Goal: Download file/media

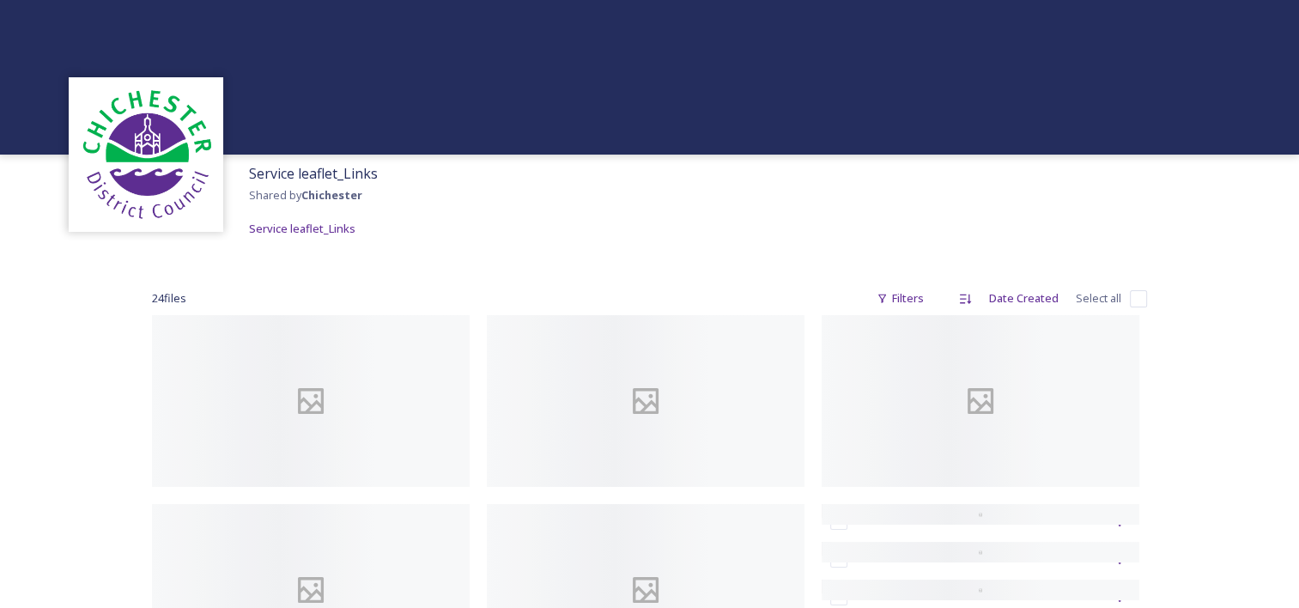
click at [131, 137] on img at bounding box center [145, 154] width 137 height 137
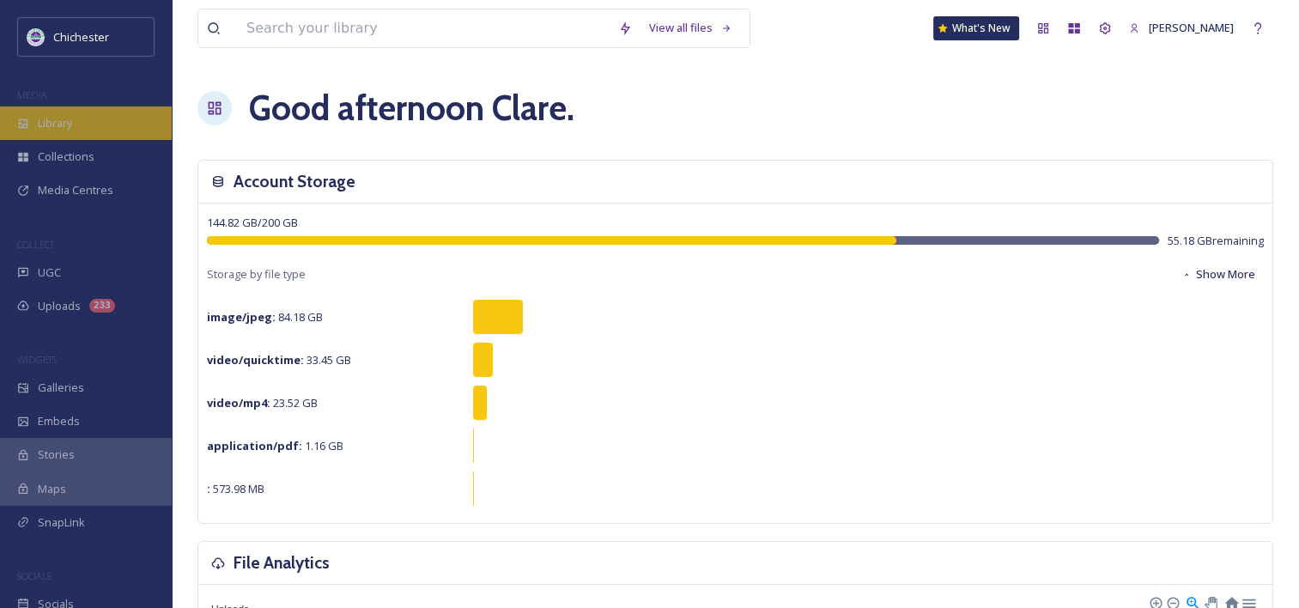
click at [61, 134] on div "Library" at bounding box center [86, 122] width 172 height 33
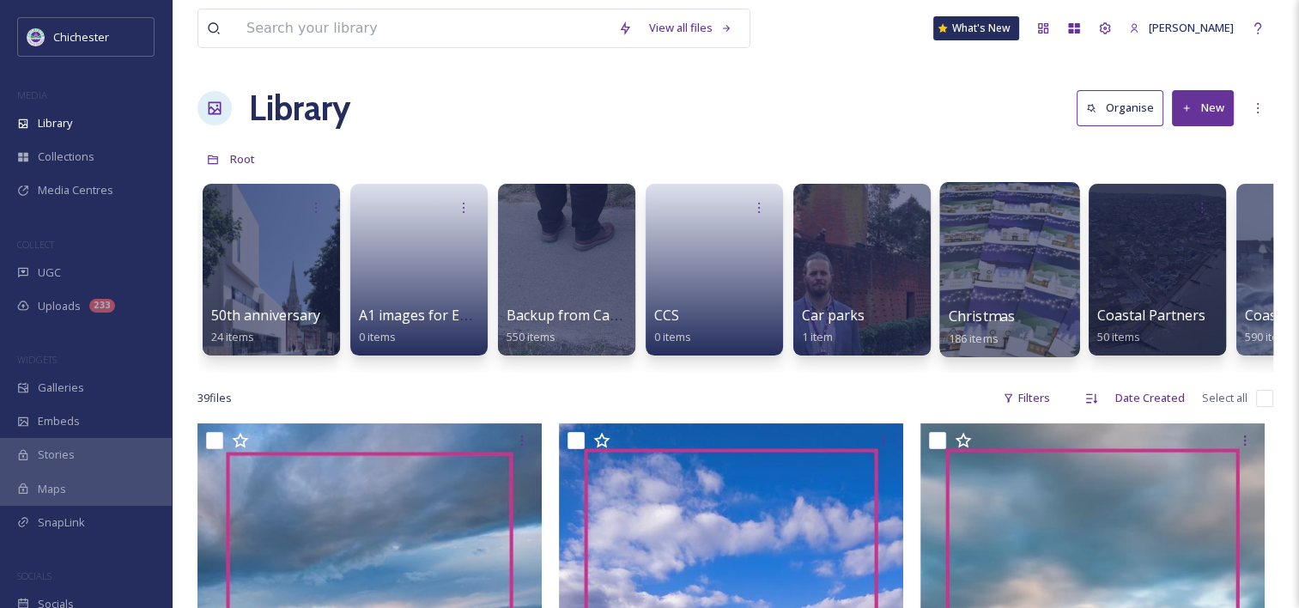
click at [948, 306] on span "Christmas" at bounding box center [981, 315] width 67 height 19
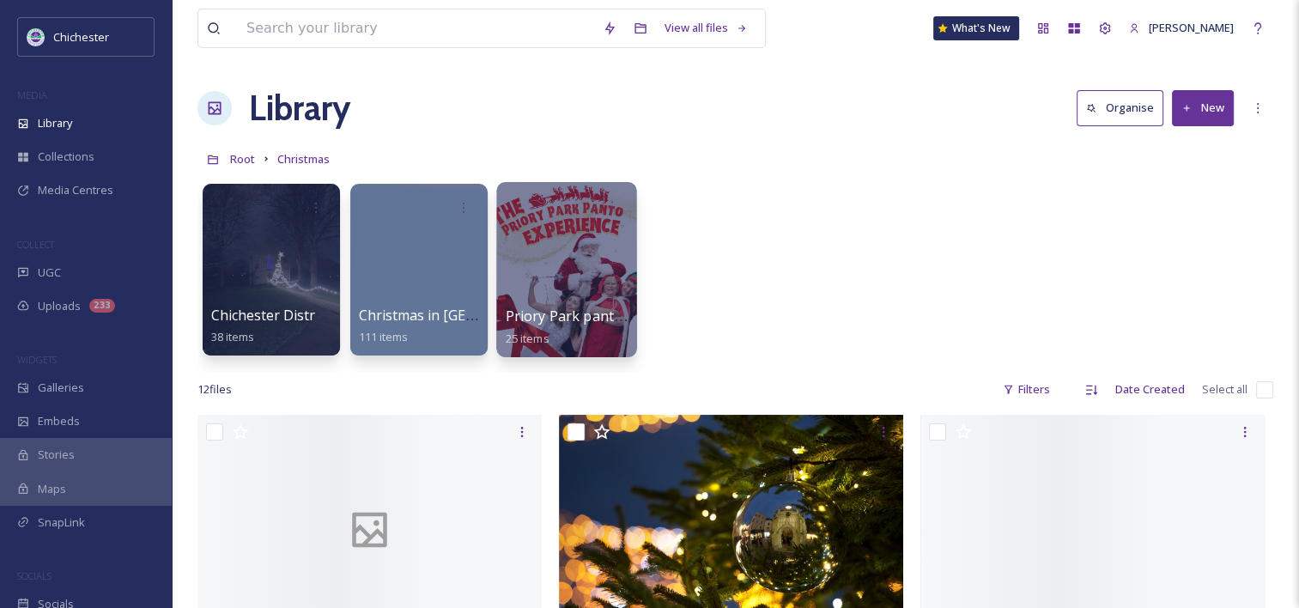
click at [548, 331] on span "25 items" at bounding box center [528, 337] width 44 height 15
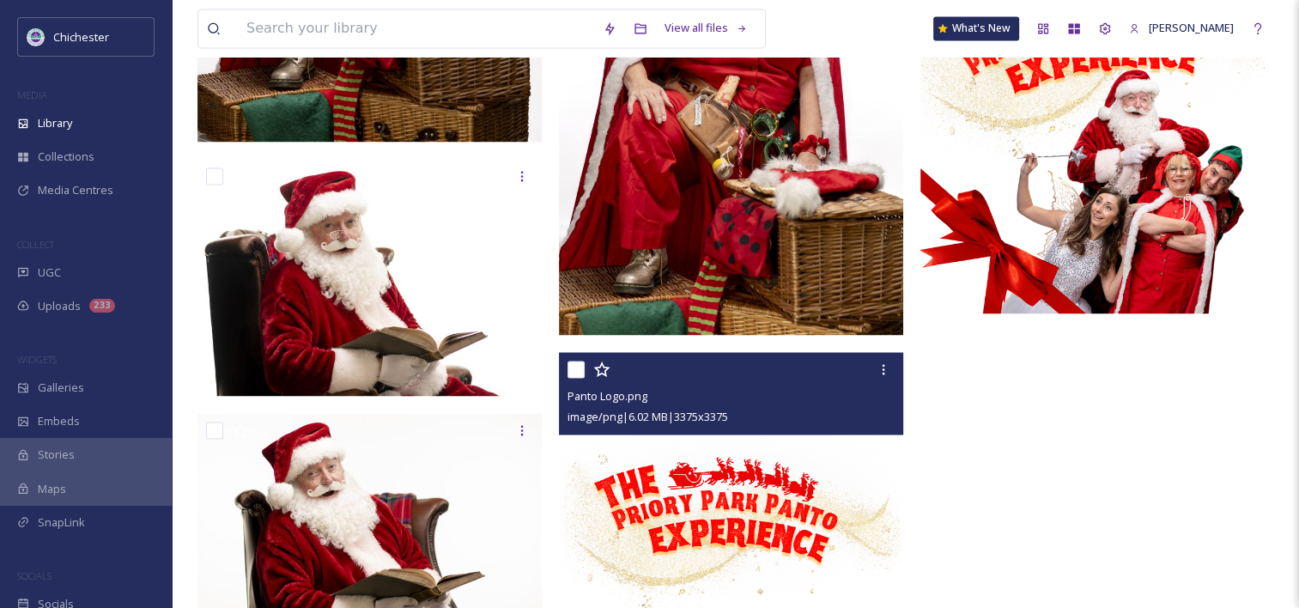
scroll to position [2747, 0]
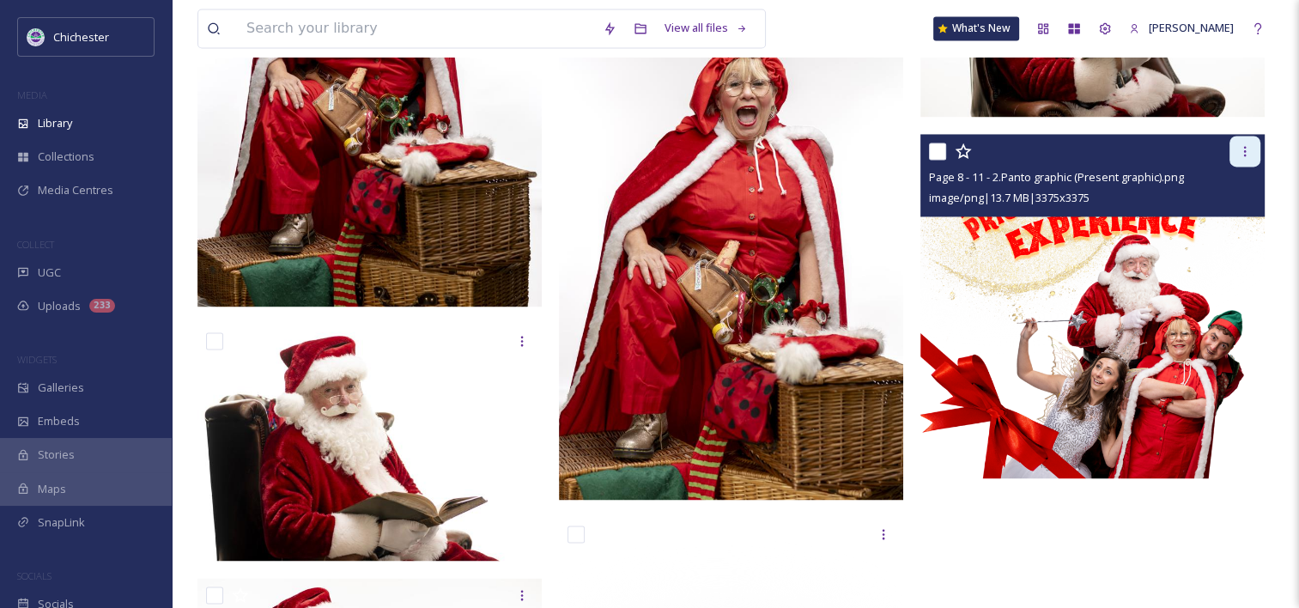
click at [1241, 163] on div at bounding box center [1244, 151] width 31 height 31
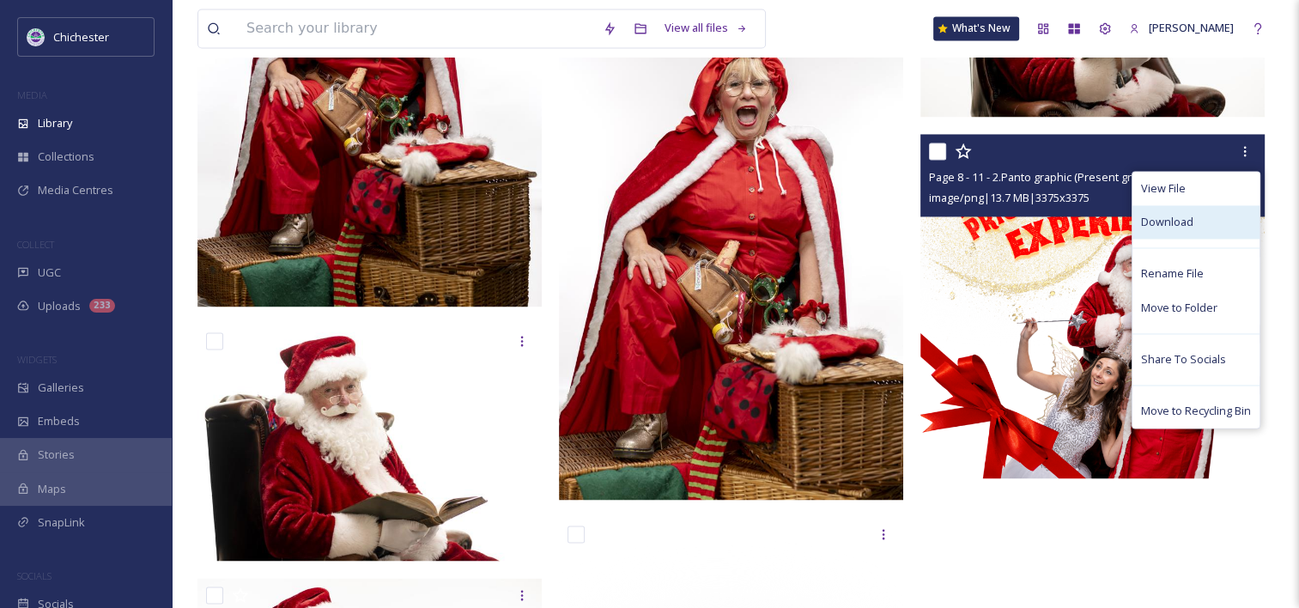
click at [1186, 224] on span "Download" at bounding box center [1167, 222] width 52 height 16
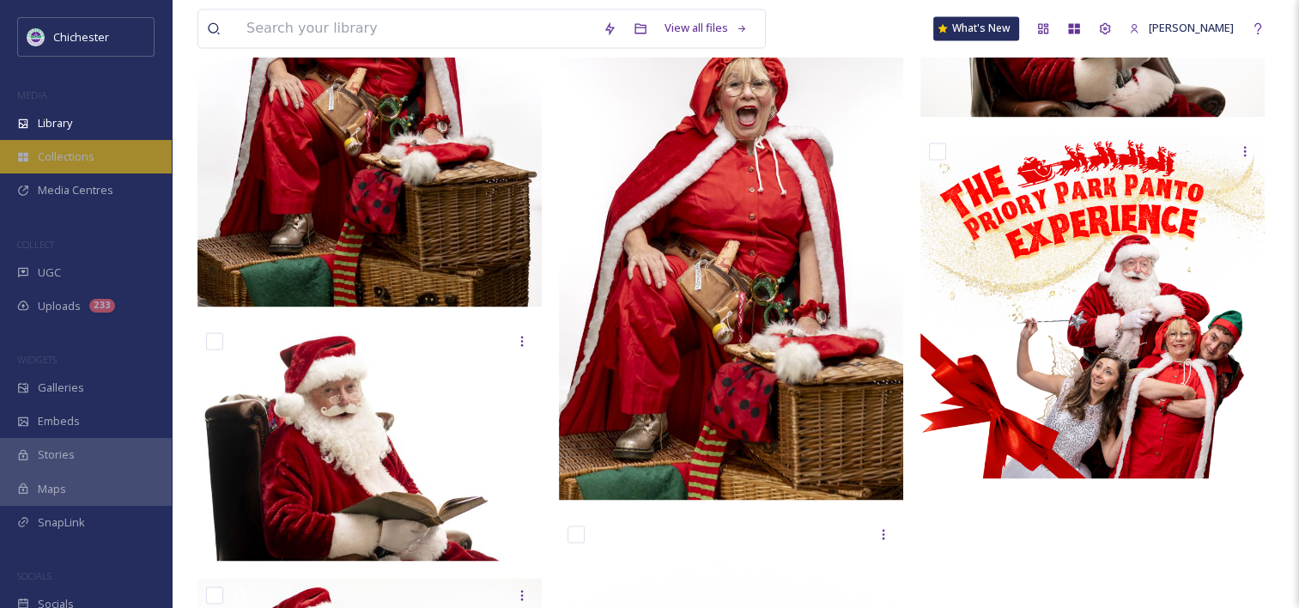
click at [64, 151] on span "Collections" at bounding box center [66, 156] width 57 height 16
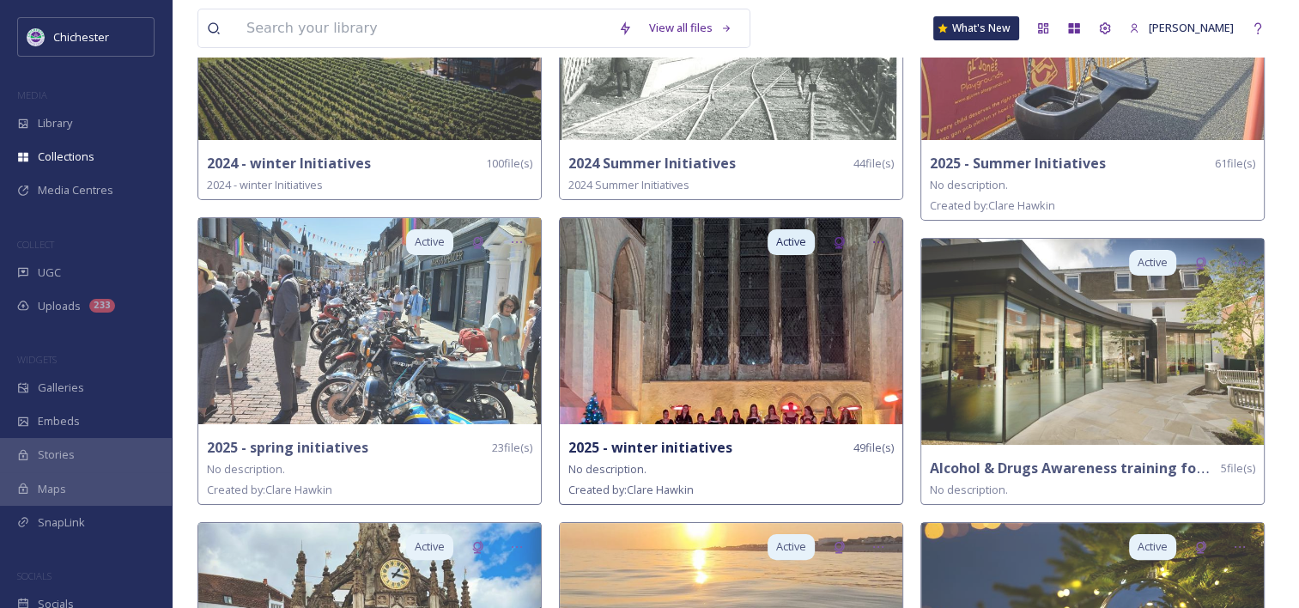
scroll to position [257, 0]
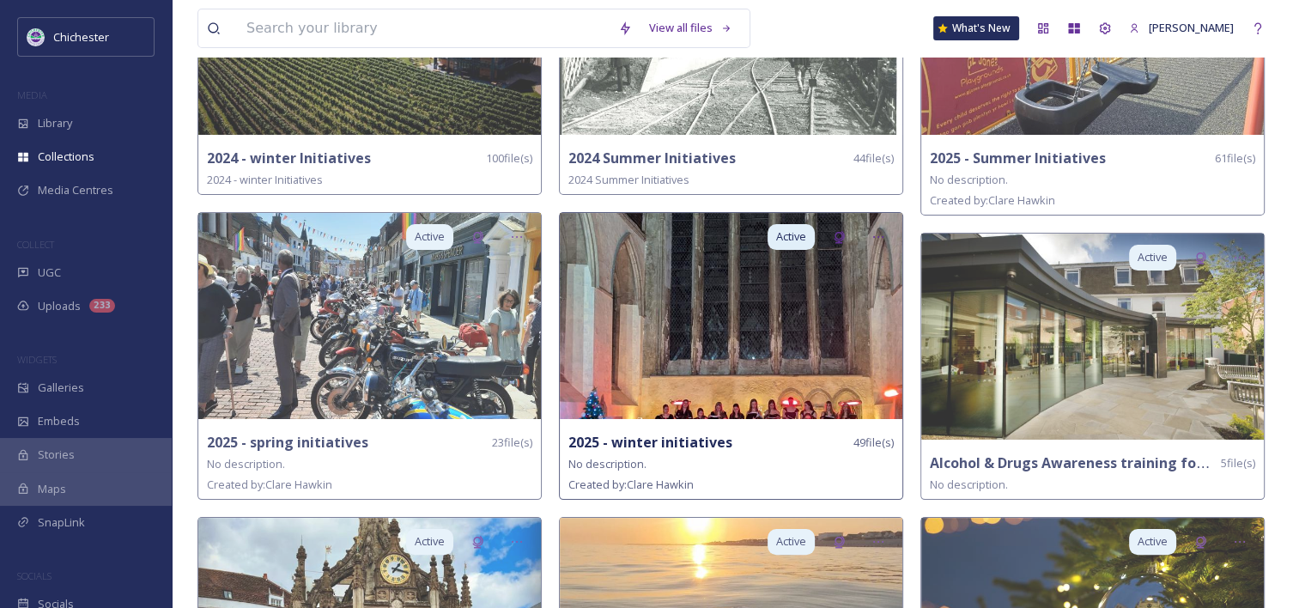
click at [724, 336] on img at bounding box center [731, 316] width 342 height 206
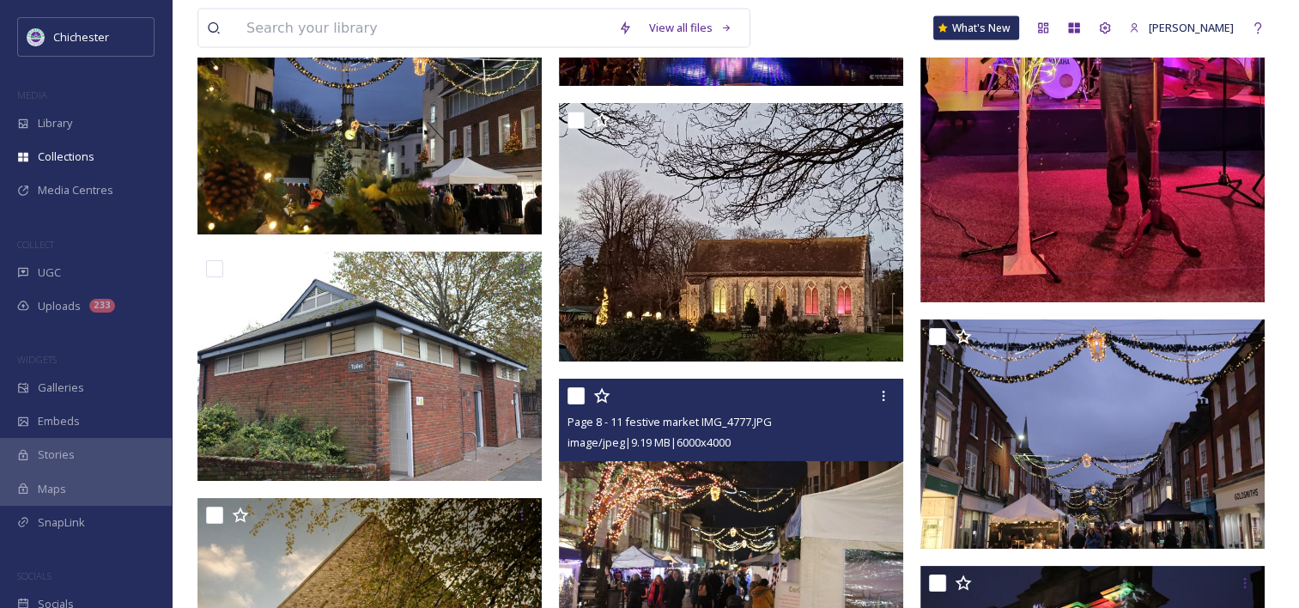
scroll to position [3664, 0]
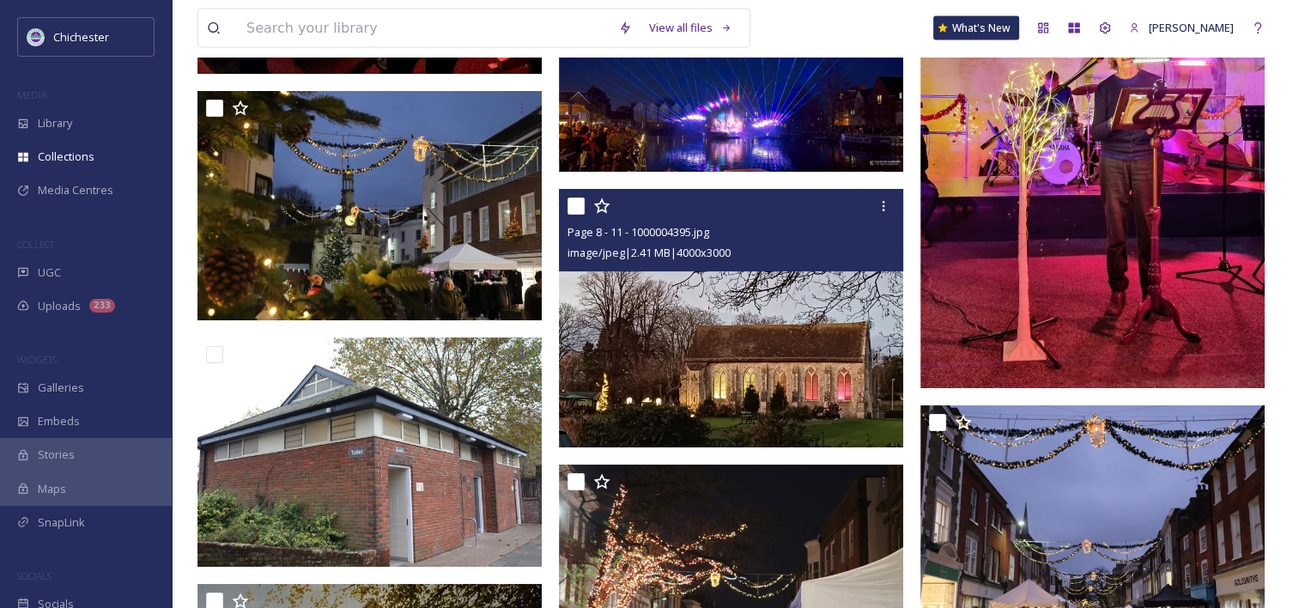
click at [766, 307] on img at bounding box center [731, 318] width 344 height 258
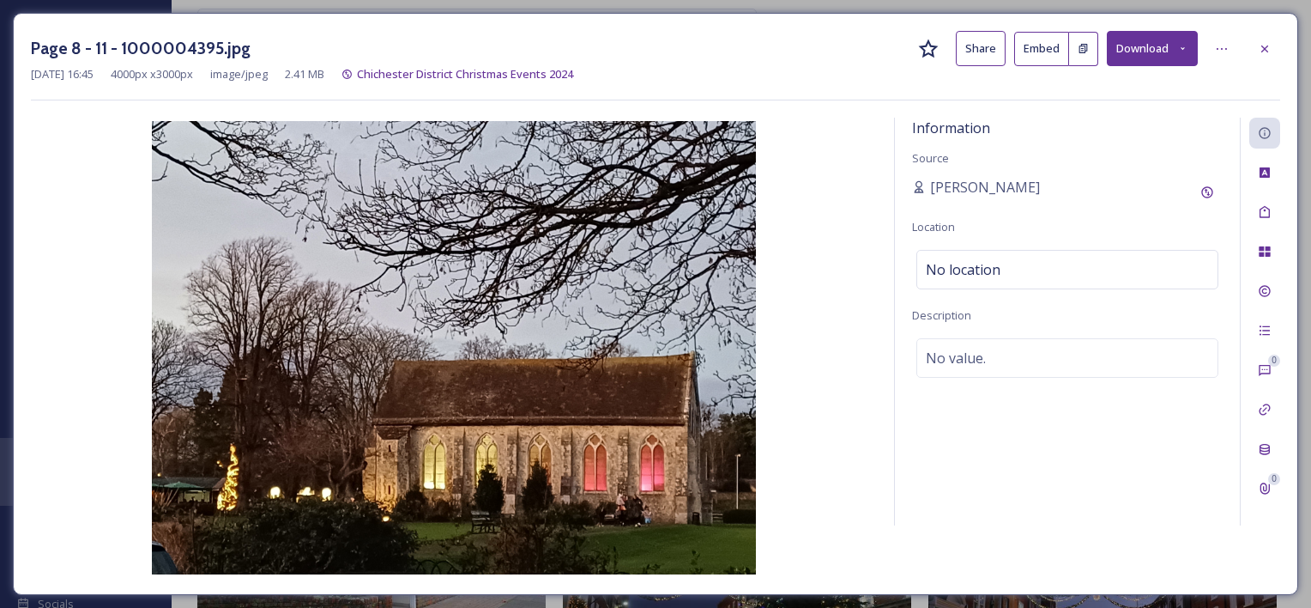
click at [1175, 52] on button "Download" at bounding box center [1152, 48] width 91 height 35
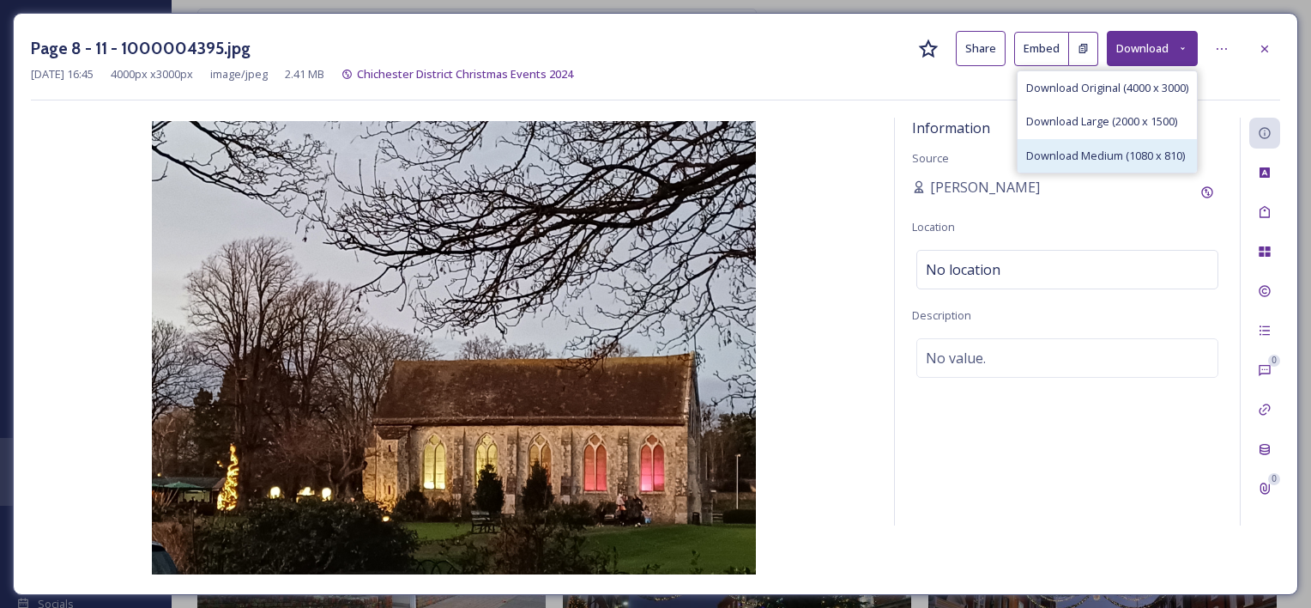
click at [1099, 167] on div "Download Medium (1080 x 810)" at bounding box center [1107, 155] width 179 height 33
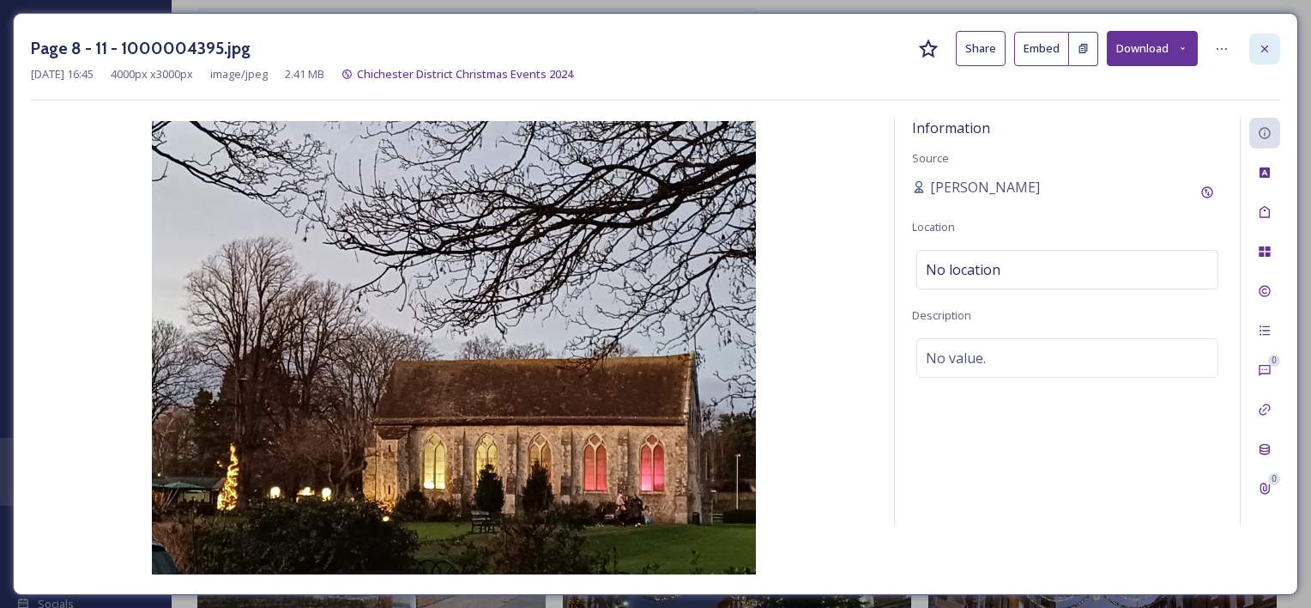
click at [1253, 52] on div at bounding box center [1265, 48] width 31 height 31
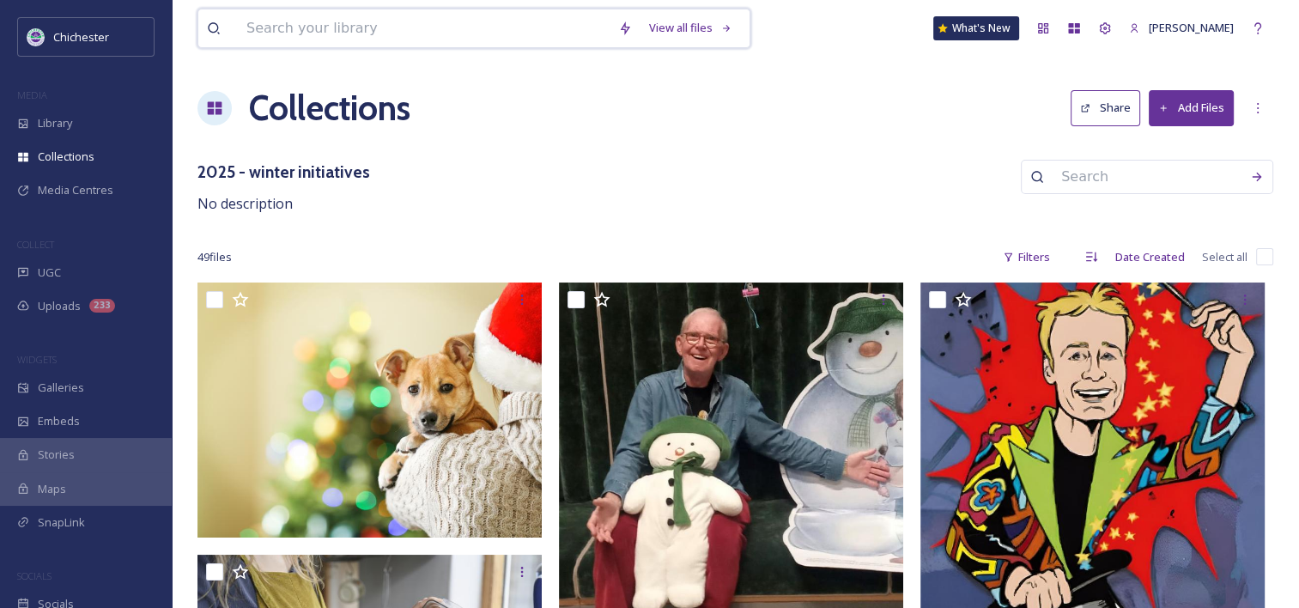
click at [292, 20] on input at bounding box center [424, 28] width 372 height 38
type input "funded by"
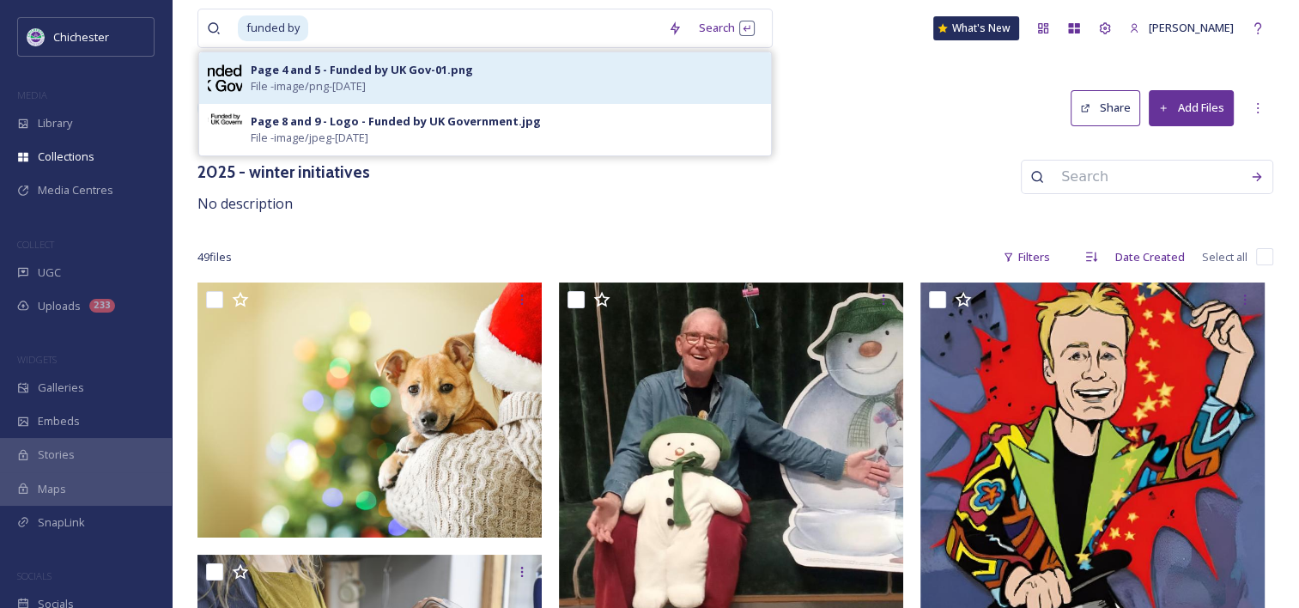
click at [247, 90] on div "Page 4 and 5 - Funded by UK Gov-01.png File - image/png - May 07 2024" at bounding box center [485, 77] width 572 height 51
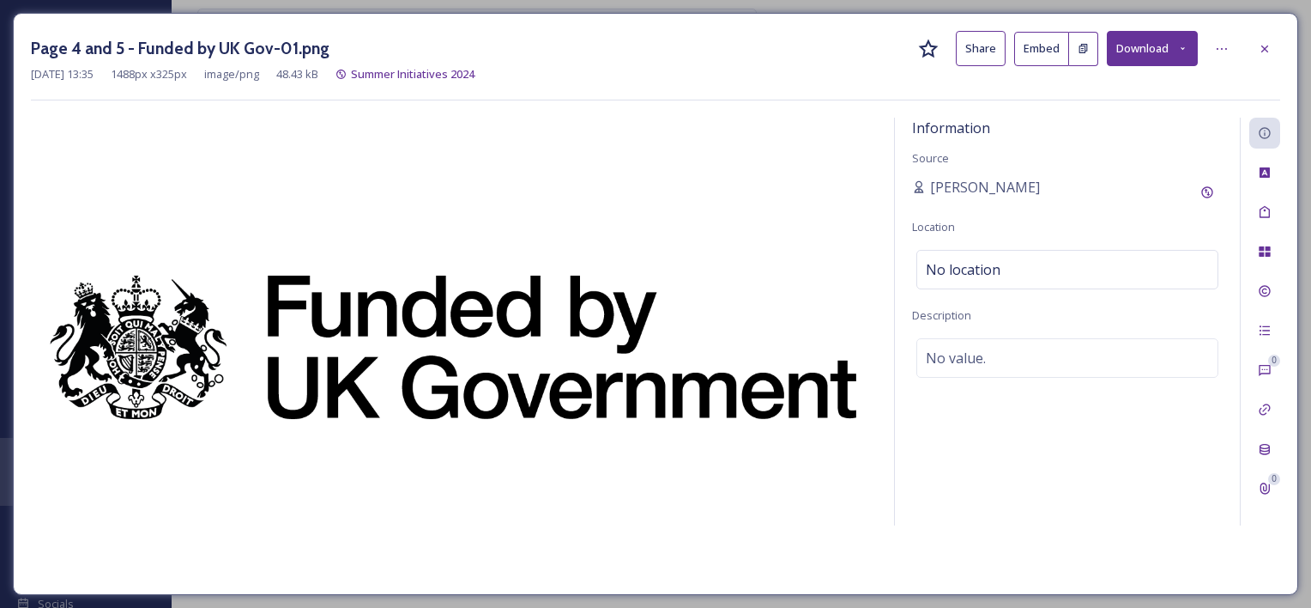
click at [1181, 46] on icon at bounding box center [1183, 48] width 11 height 11
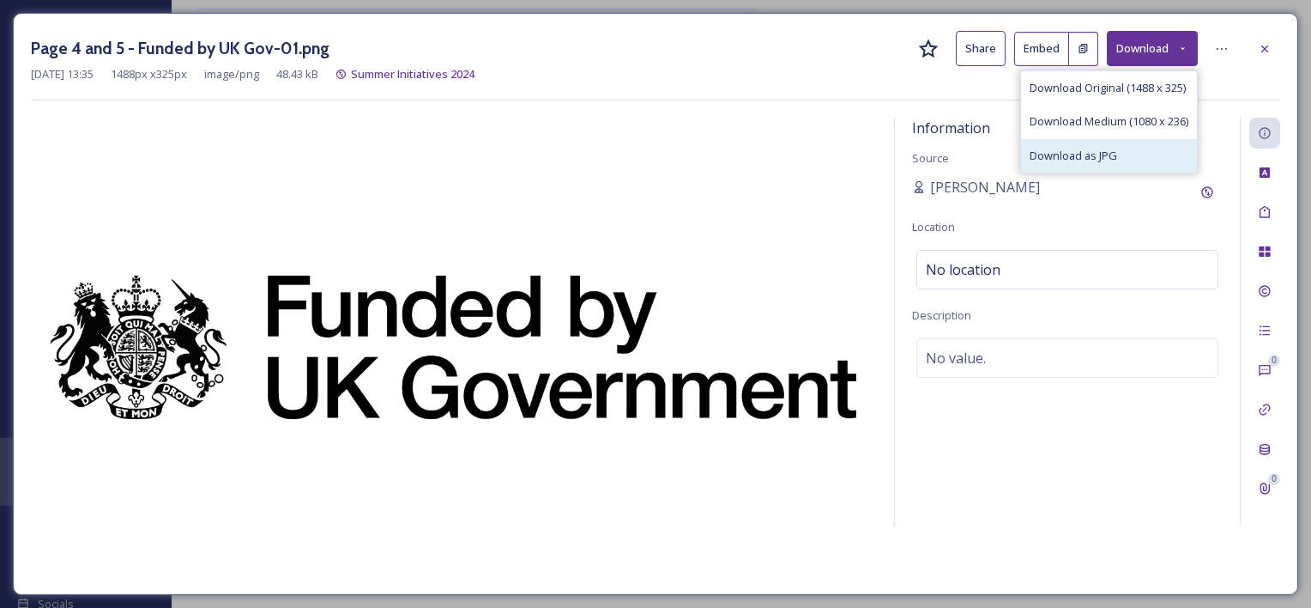
click at [1090, 158] on span "Download as JPG" at bounding box center [1074, 156] width 88 height 16
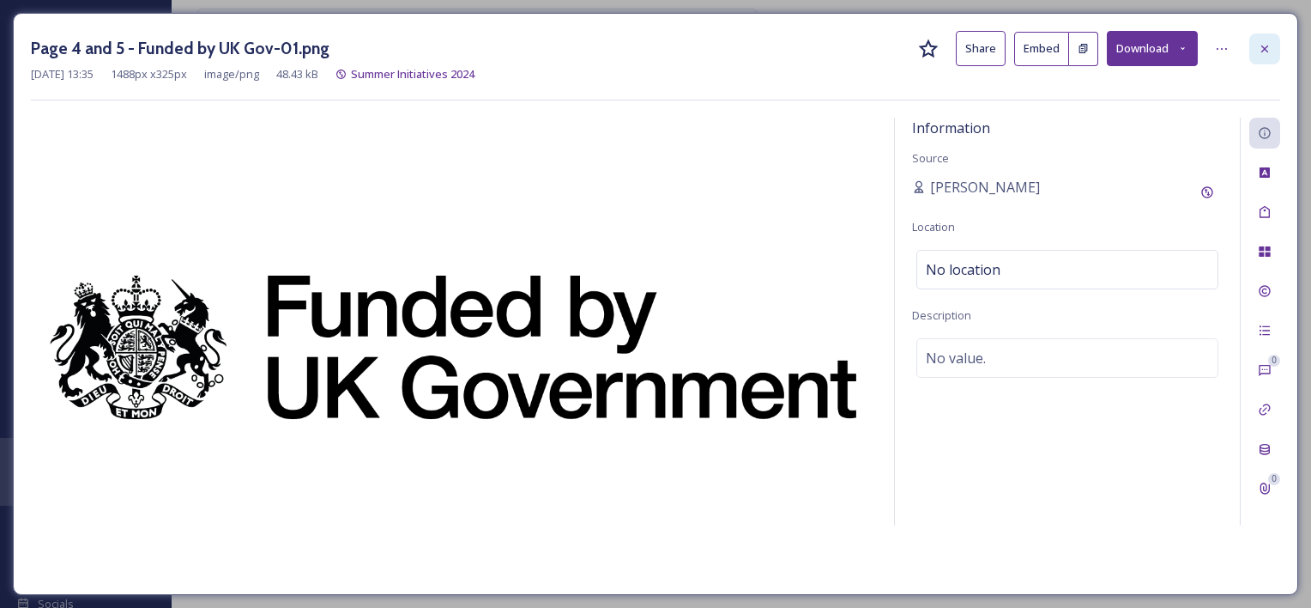
click at [1260, 48] on icon at bounding box center [1265, 49] width 14 height 14
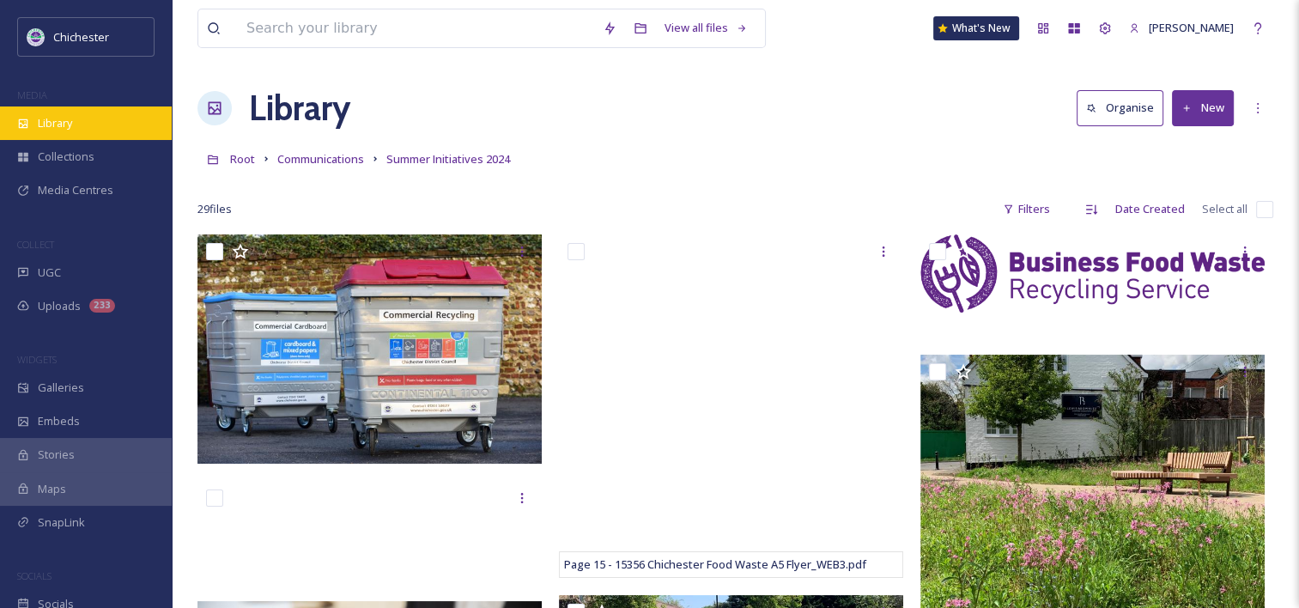
click at [57, 137] on div "Library" at bounding box center [86, 122] width 172 height 33
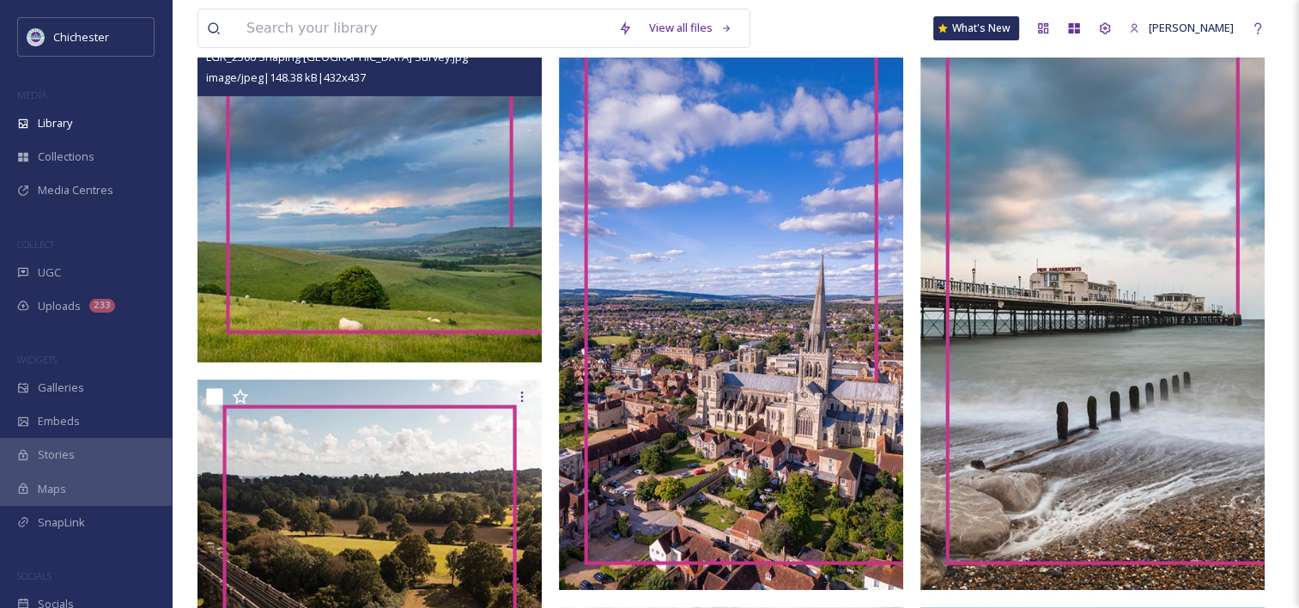
scroll to position [429, 0]
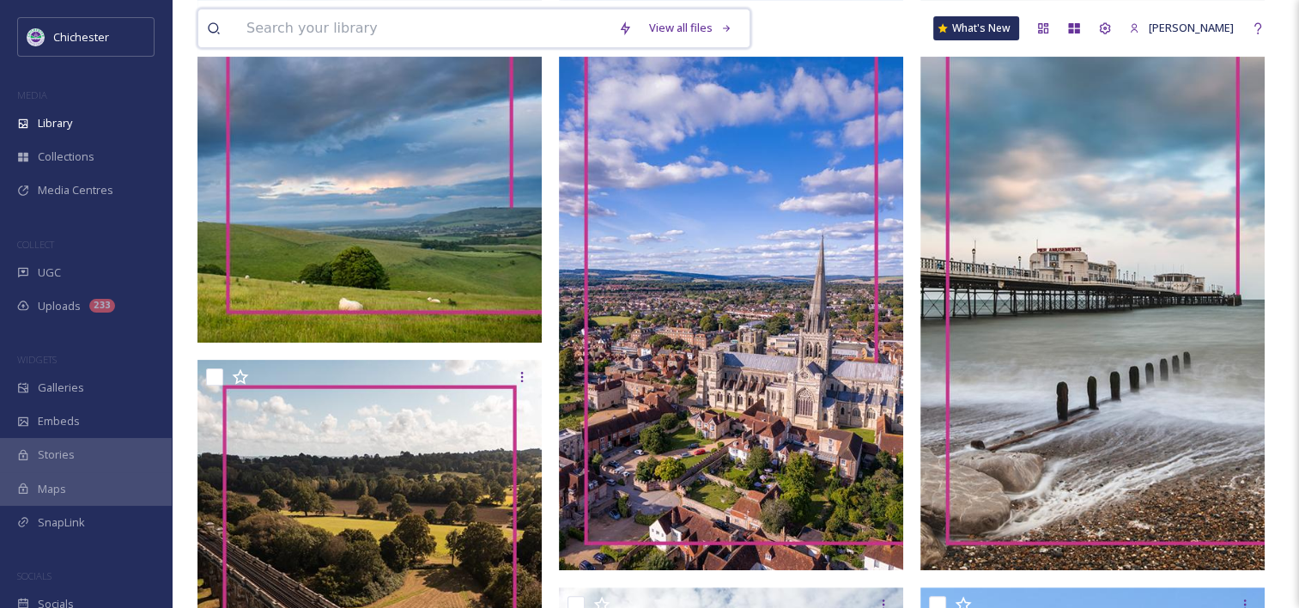
click at [422, 38] on input at bounding box center [424, 28] width 372 height 38
type input "jazz cafe"
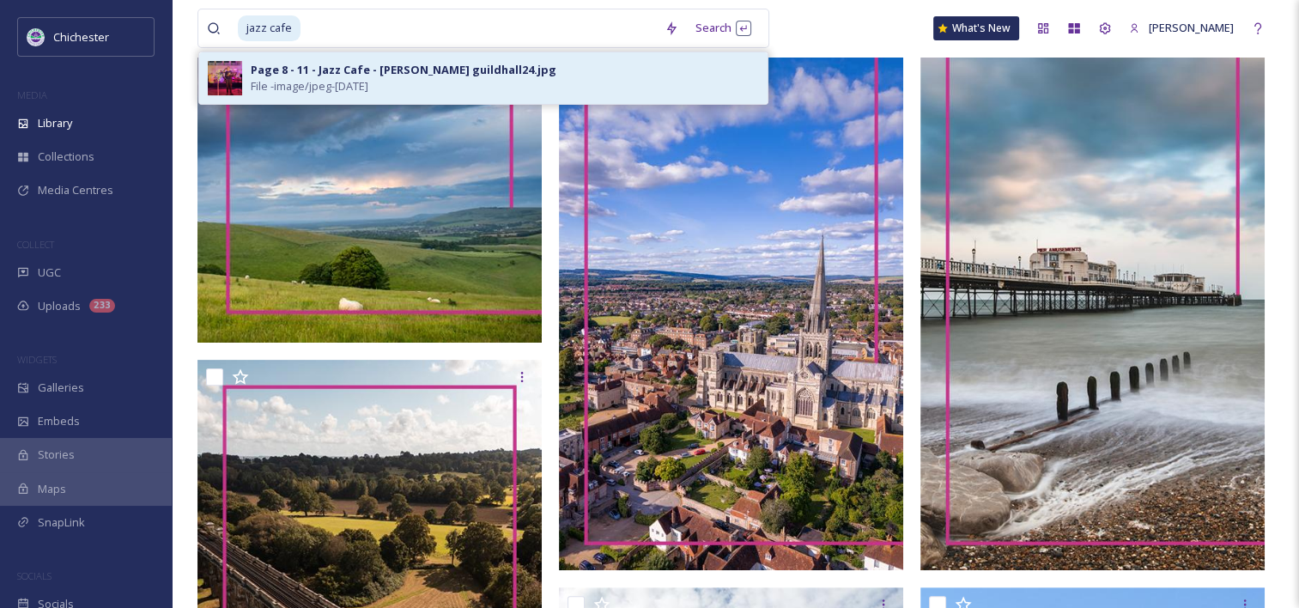
click at [368, 84] on span "File - image/jpeg - Dec 17 2024" at bounding box center [310, 86] width 118 height 16
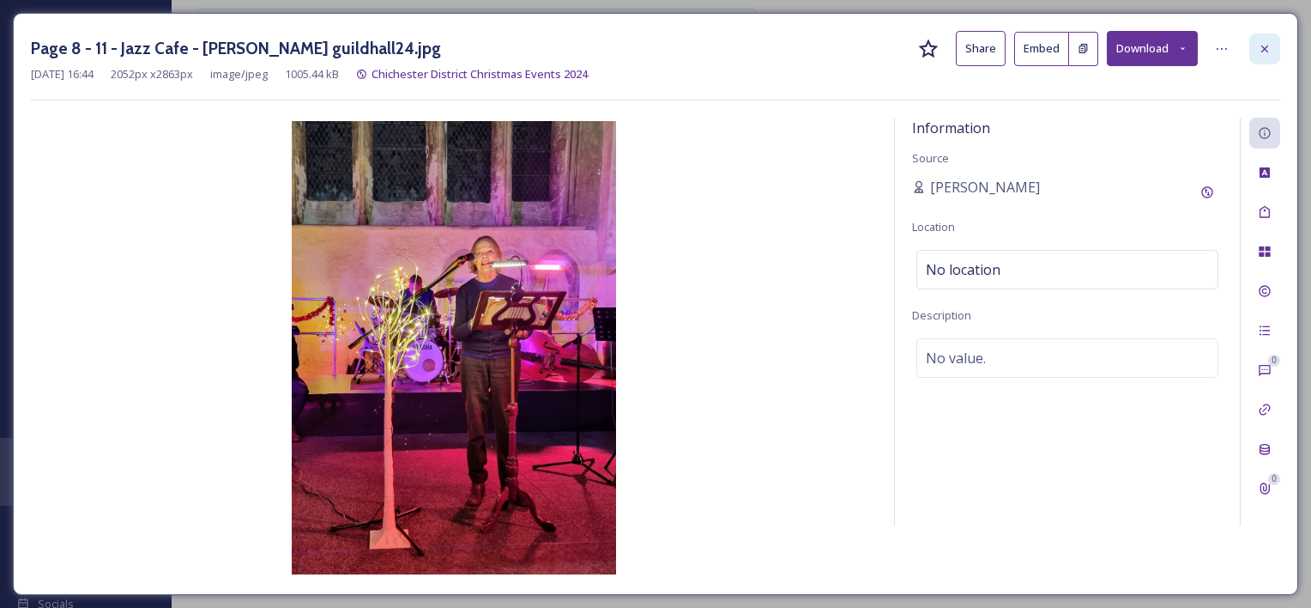
click at [1260, 55] on icon at bounding box center [1265, 49] width 14 height 14
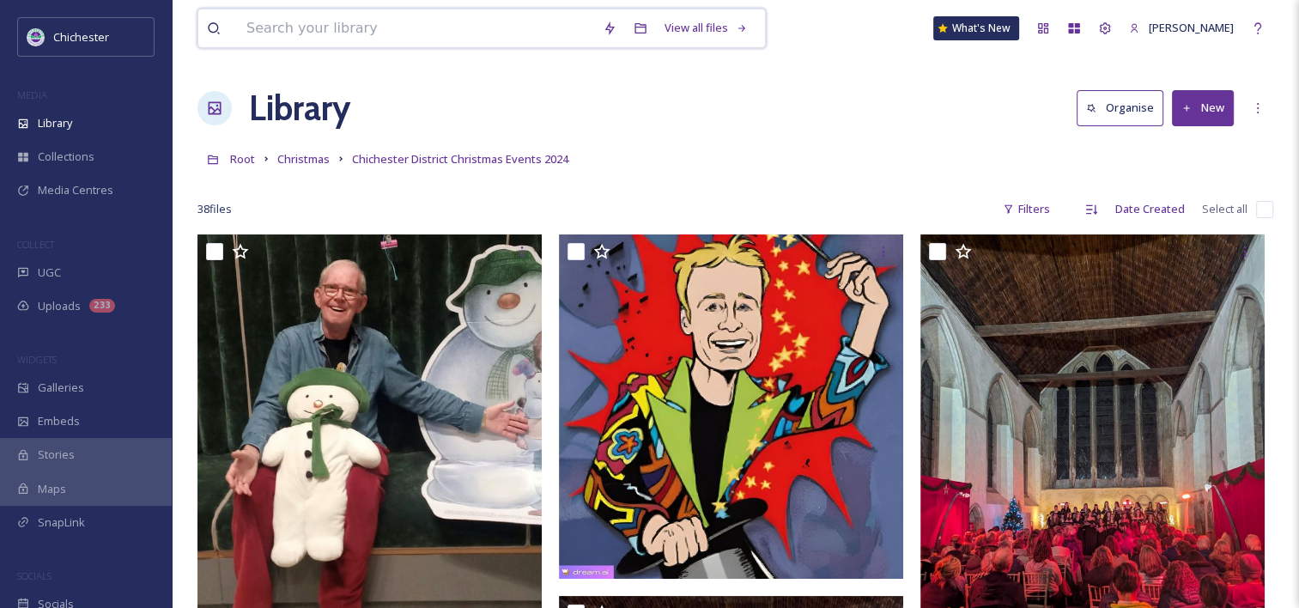
click at [363, 21] on input at bounding box center [416, 28] width 356 height 38
click at [388, 31] on input at bounding box center [416, 28] width 356 height 38
type input "Mike Carey"
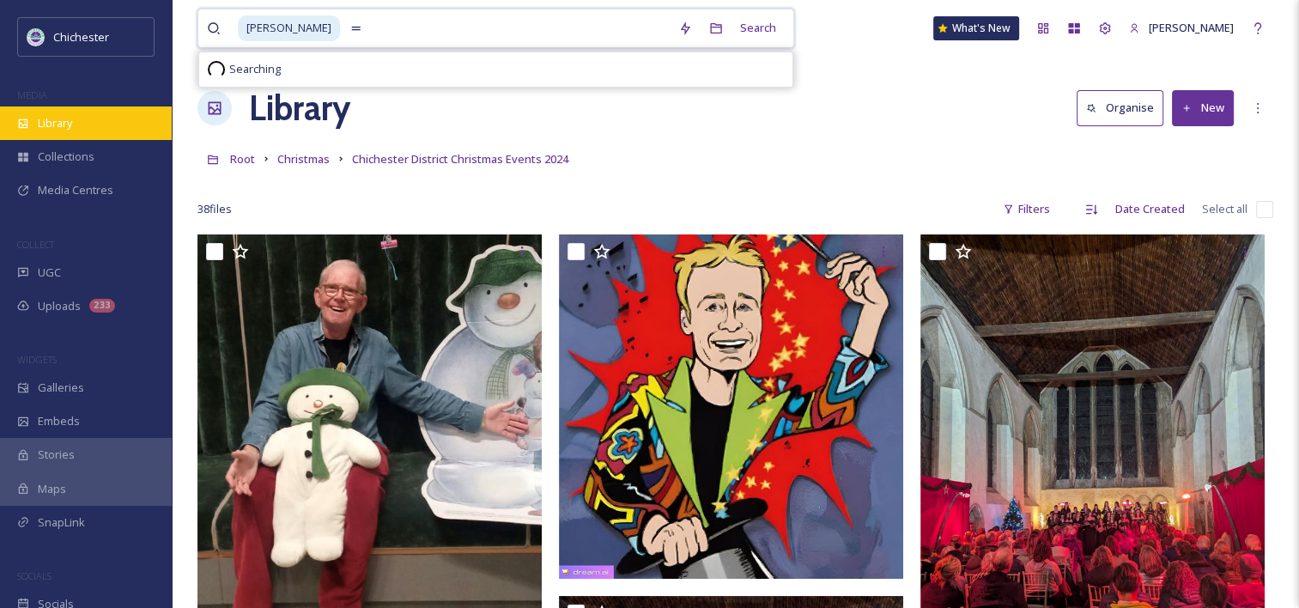
type input "="
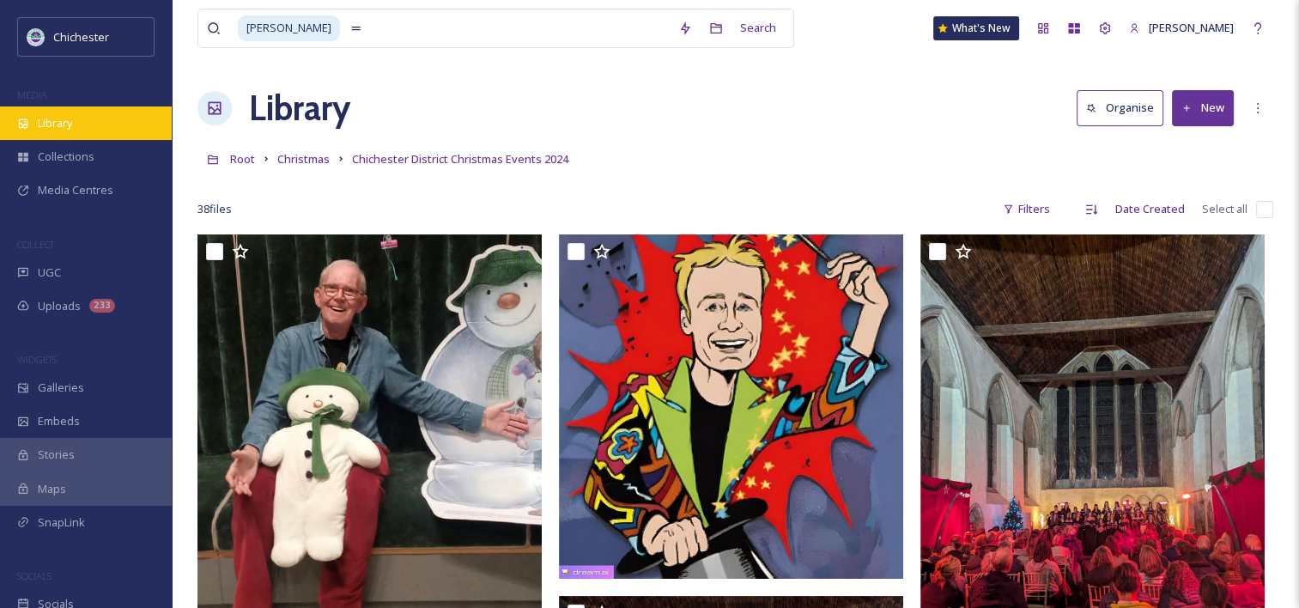
click at [76, 124] on div "Library" at bounding box center [86, 122] width 172 height 33
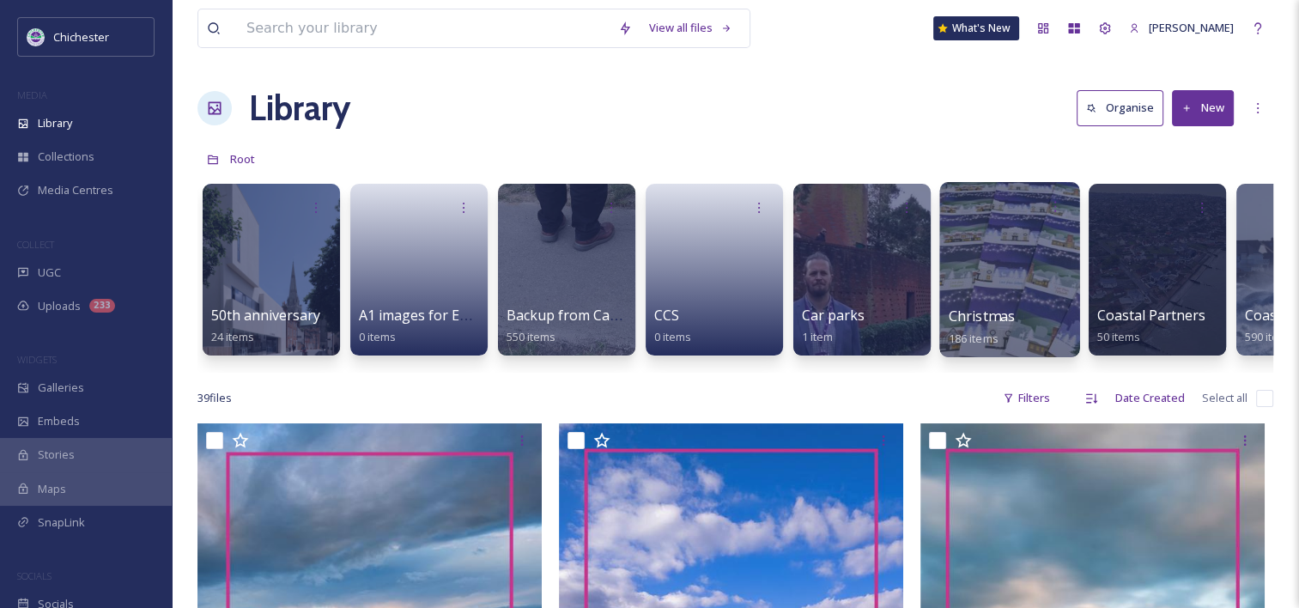
click at [1034, 298] on div at bounding box center [1009, 269] width 140 height 175
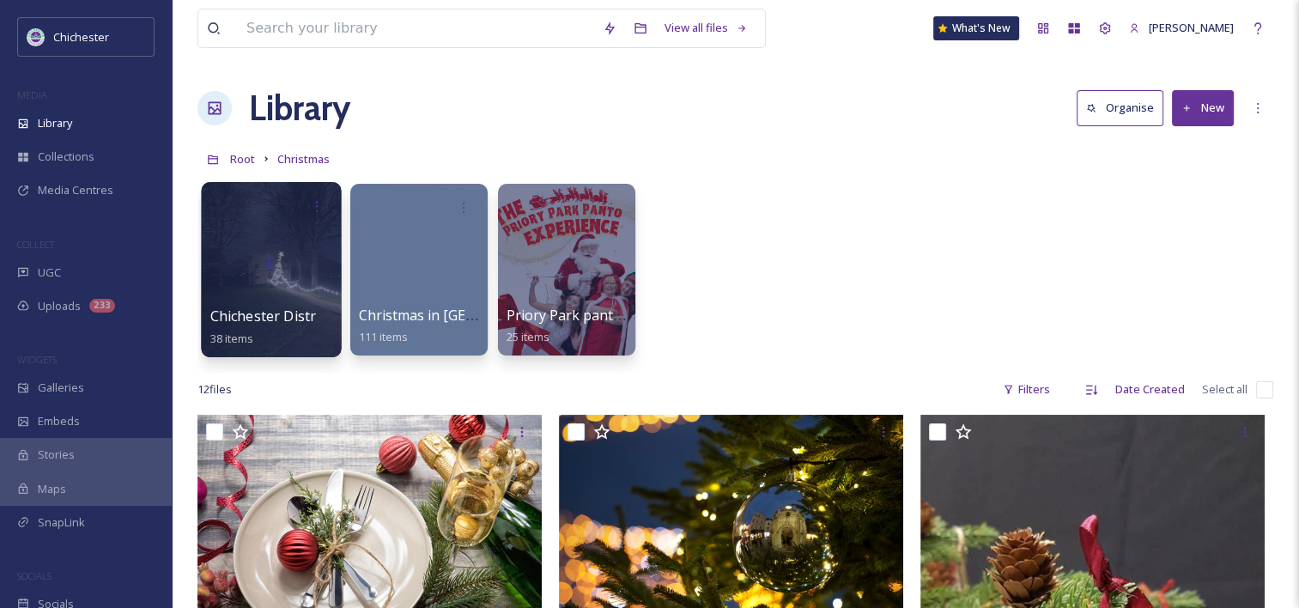
click at [229, 278] on div at bounding box center [271, 269] width 140 height 175
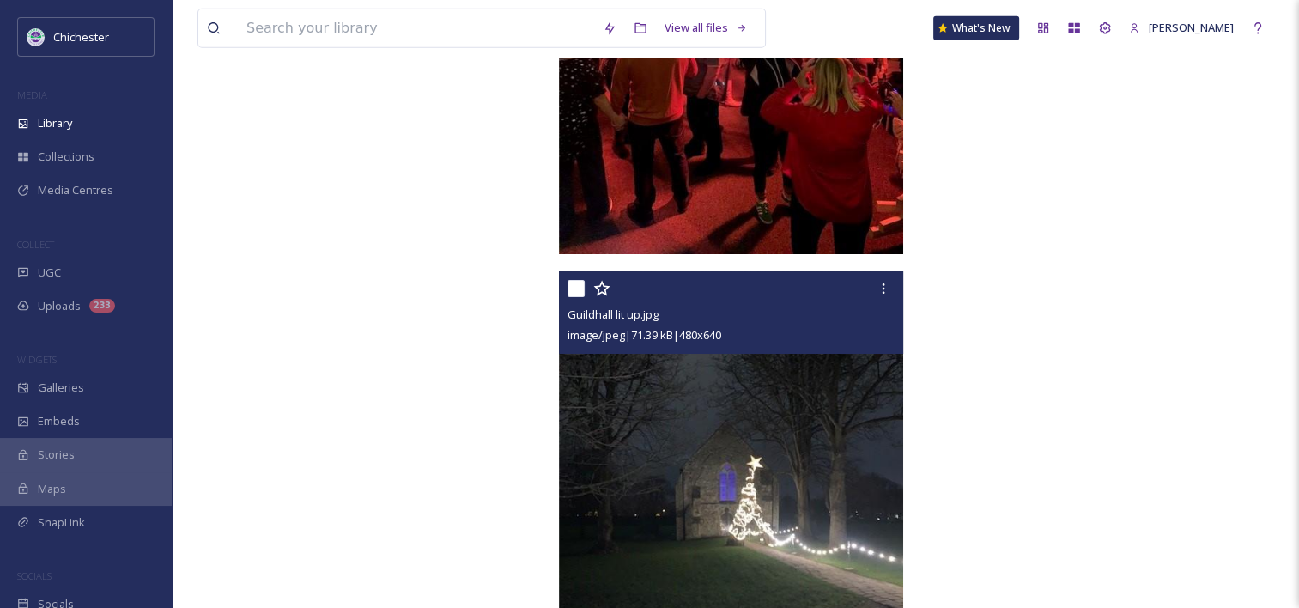
scroll to position [4958, 0]
